Goal: Navigation & Orientation: Find specific page/section

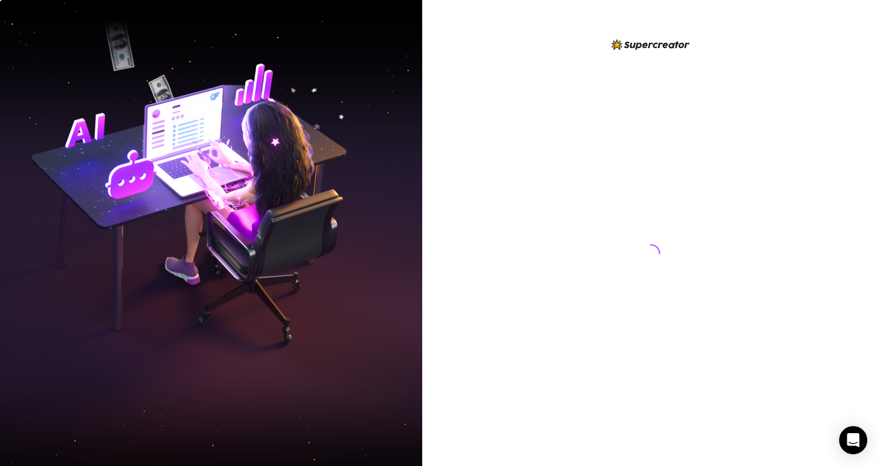
click at [131, 79] on img at bounding box center [211, 233] width 422 height 530
drag, startPoint x: 0, startPoint y: 0, endPoint x: 301, endPoint y: 130, distance: 327.6
click at [321, 104] on img at bounding box center [211, 233] width 422 height 530
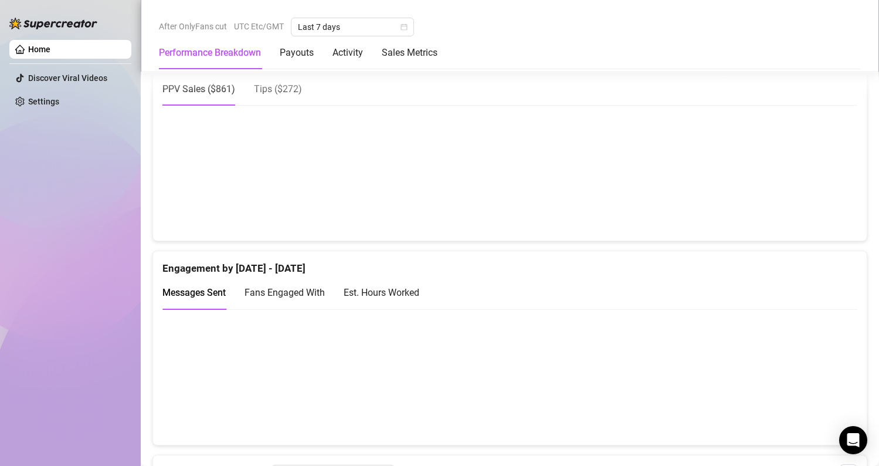
scroll to position [661, 0]
click at [276, 293] on span "Fans Engaged With" at bounding box center [285, 291] width 80 height 11
click at [276, 97] on div "Tips ( $272 )" at bounding box center [278, 88] width 48 height 33
click at [230, 93] on span "PPV Sales ( $861 )" at bounding box center [198, 88] width 73 height 11
click at [291, 83] on span "Tips ( $272 )" at bounding box center [278, 88] width 48 height 11
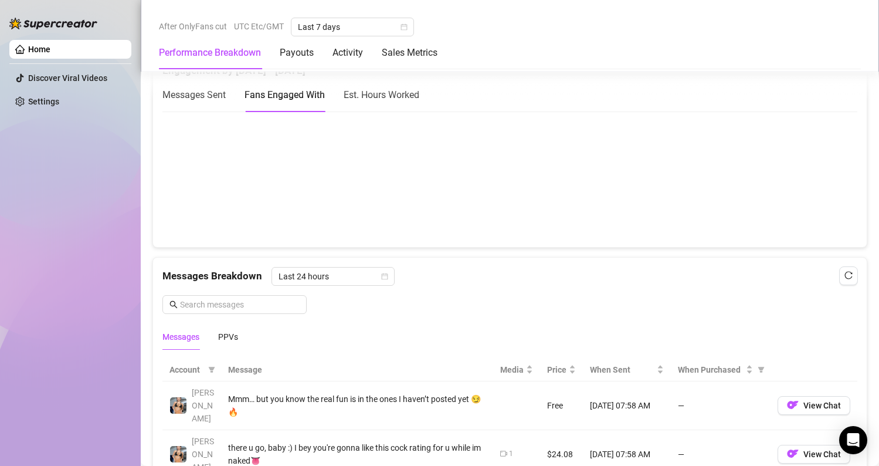
scroll to position [887, 0]
